Goal: Task Accomplishment & Management: Use online tool/utility

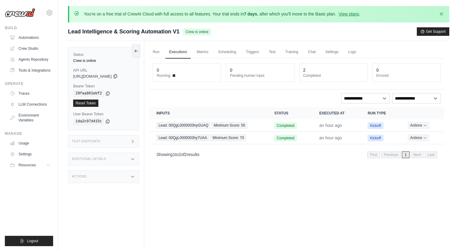
click at [118, 76] on icon at bounding box center [115, 76] width 5 height 5
click at [109, 120] on icon at bounding box center [107, 121] width 5 height 5
drag, startPoint x: 179, startPoint y: 31, endPoint x: 60, endPoint y: 30, distance: 118.9
click at [60, 30] on div "You're on a free trial of CrewAI Cloud with full access to all features. Your t…" at bounding box center [258, 149] width 400 height 286
copy span "Lead Intelligence & Scoring Automation V1"
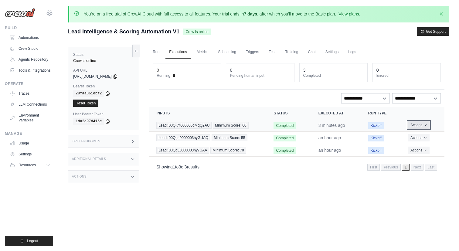
click at [418, 126] on button "Actions" at bounding box center [419, 124] width 22 height 7
click at [223, 92] on div "**********" at bounding box center [296, 116] width 295 height 116
